Goal: Browse casually

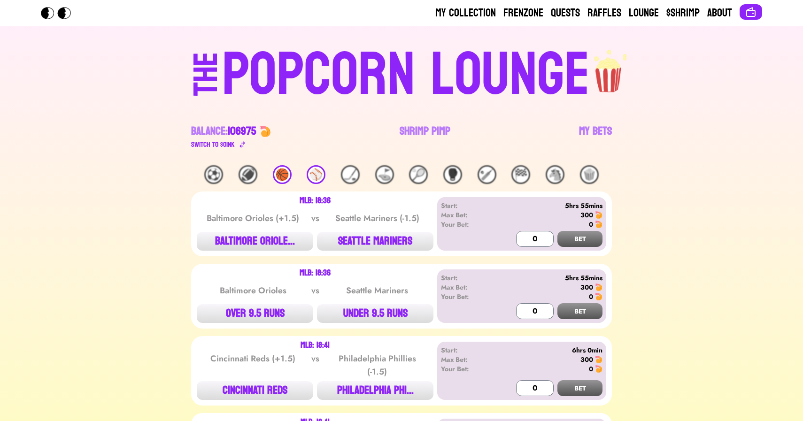
click at [273, 179] on div "⚽️ 🏈 🏀 ⚾️ 🏒 ⛳️ 🎾 🥊 🏏 🏁 🐴 🍿" at bounding box center [401, 174] width 421 height 19
click at [280, 176] on div "🏀" at bounding box center [282, 174] width 19 height 19
